Goal: Navigation & Orientation: Find specific page/section

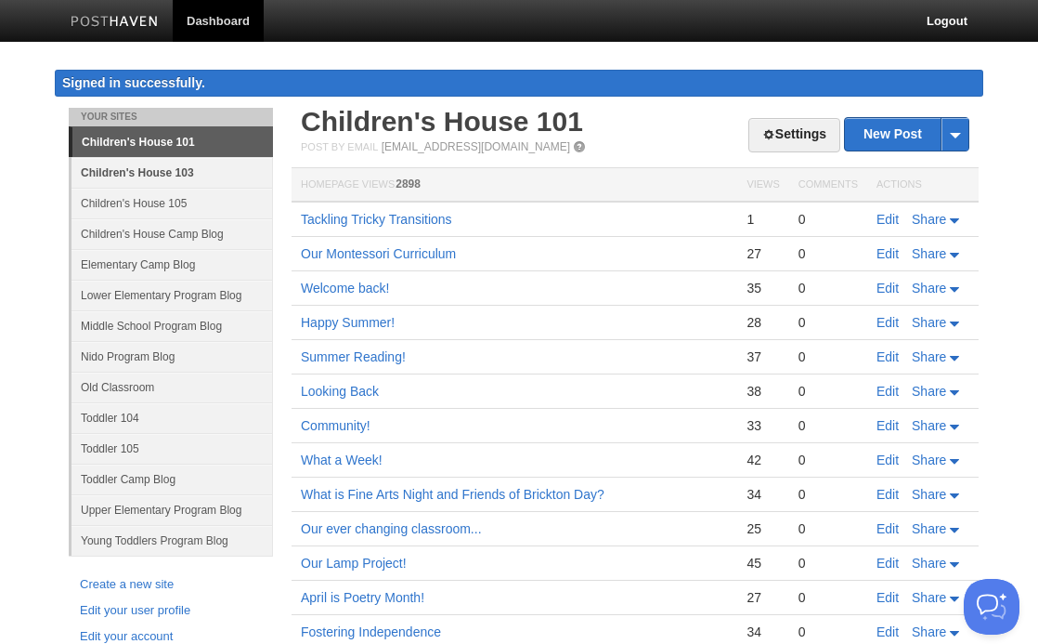
click at [175, 180] on link "Children's House 103" at bounding box center [173, 172] width 202 height 31
click at [172, 177] on link "Children's House 103" at bounding box center [173, 172] width 202 height 31
click at [189, 142] on link "Children's House 101" at bounding box center [172, 142] width 201 height 30
click at [150, 218] on link "Children's House Camp Blog" at bounding box center [173, 233] width 202 height 31
click at [142, 143] on link "Children's House 101" at bounding box center [172, 142] width 201 height 30
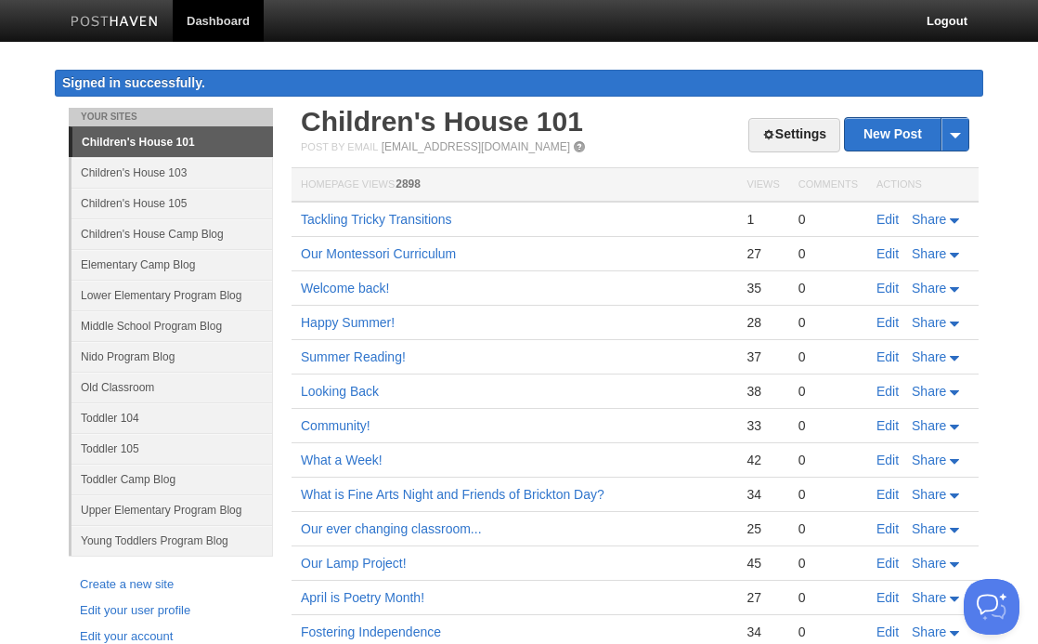
click at [192, 144] on link "Children's House 101" at bounding box center [172, 142] width 201 height 30
click at [437, 151] on link "[EMAIL_ADDRESS][DOMAIN_NAME]" at bounding box center [476, 146] width 189 height 13
click at [205, 152] on link "Children's House 101" at bounding box center [172, 142] width 201 height 30
